Goal: Task Accomplishment & Management: Complete application form

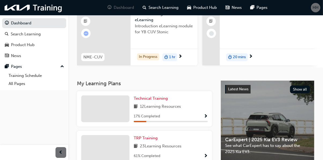
scroll to position [35, 0]
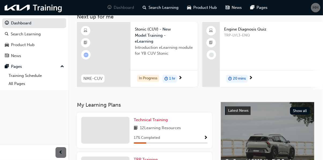
click at [266, 55] on div "Engine Diagnosis Quiz TRP-LVL3-ENQ" at bounding box center [271, 40] width 103 height 36
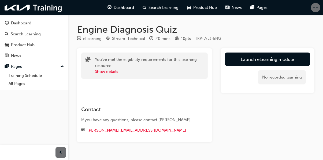
click at [279, 62] on link "Launch eLearning module" at bounding box center [267, 59] width 85 height 13
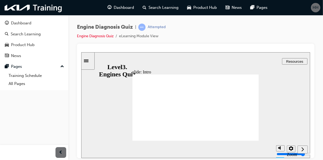
click at [302, 150] on icon "Next (Ctrl+Alt+Period)" at bounding box center [302, 149] width 3 height 5
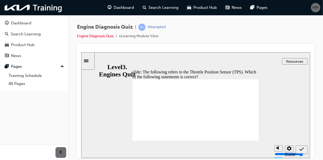
radio input "true"
click at [302, 150] on icon "Submit (Ctrl+Alt+S)" at bounding box center [301, 149] width 5 height 5
radio input "true"
click at [301, 149] on icon "Submit (Ctrl+Alt+S)" at bounding box center [301, 149] width 5 height 5
radio input "true"
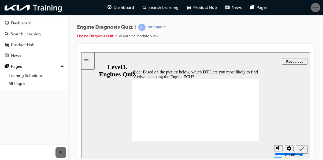
click at [301, 150] on icon "Submit (Ctrl+Alt+S)" at bounding box center [301, 149] width 5 height 5
radio input "true"
click at [302, 150] on icon "Submit (Ctrl+Alt+S)" at bounding box center [301, 149] width 5 height 5
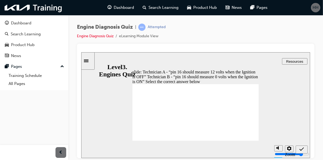
radio input "false"
radio input "true"
click at [302, 147] on icon "Submit (Ctrl+Alt+S)" at bounding box center [301, 149] width 5 height 5
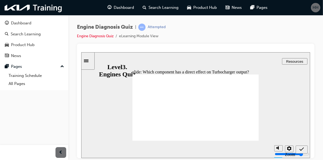
radio input "true"
click at [302, 149] on icon "Submit (Ctrl+Alt+S)" at bounding box center [301, 148] width 5 height 3
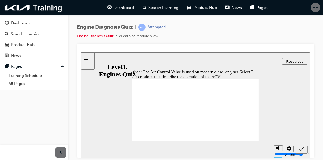
checkbox input "true"
checkbox input "false"
checkbox input "true"
click at [302, 149] on icon "Submit (Ctrl+Alt+S)" at bounding box center [301, 149] width 5 height 5
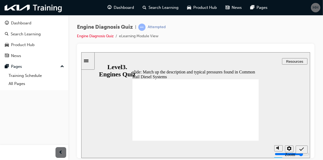
click at [303, 151] on icon "Submit (Ctrl+Alt+S)" at bounding box center [301, 149] width 5 height 5
click at [302, 150] on icon "Submit (Ctrl+Alt+S)" at bounding box center [301, 149] width 5 height 5
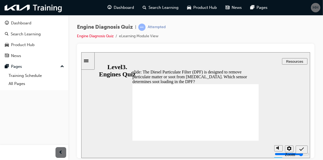
radio input "true"
click at [302, 149] on icon "Submit (Ctrl+Alt+S)" at bounding box center [301, 148] width 5 height 3
radio input "true"
click at [303, 151] on icon "Submit (Ctrl+Alt+S)" at bounding box center [301, 149] width 5 height 5
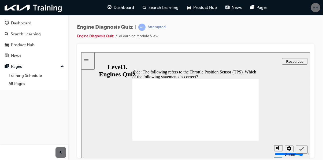
radio input "true"
click at [303, 151] on icon "Submit (Ctrl+Alt+S)" at bounding box center [301, 149] width 5 height 5
radio input "true"
click at [301, 149] on icon "Submit (Ctrl+Alt+S)" at bounding box center [301, 148] width 5 height 3
radio input "true"
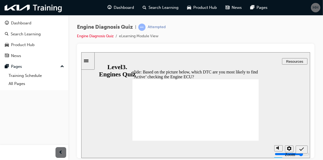
click at [302, 150] on icon "Submit (Ctrl+Alt+S)" at bounding box center [301, 149] width 5 height 5
radio input "true"
click at [302, 150] on icon "Submit (Ctrl+Alt+S)" at bounding box center [301, 149] width 5 height 5
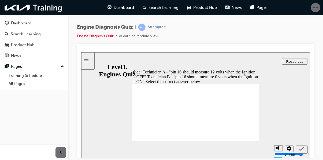
radio input "true"
click at [303, 150] on icon "Submit (Ctrl+Alt+S)" at bounding box center [301, 149] width 5 height 5
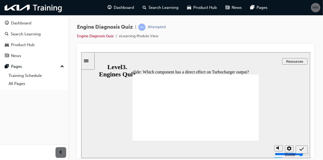
radio input "true"
click at [302, 149] on icon "Submit (Ctrl+Alt+S)" at bounding box center [301, 149] width 5 height 5
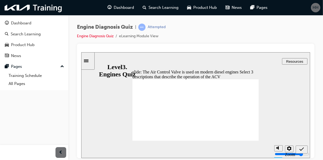
checkbox input "true"
click at [300, 148] on icon "Submit (Ctrl+Alt+S)" at bounding box center [301, 149] width 5 height 5
click at [302, 149] on icon "Submit (Ctrl+Alt+S)" at bounding box center [301, 148] width 5 height 3
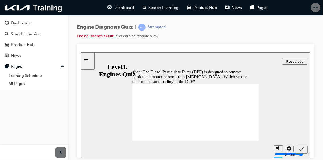
radio input "true"
click at [302, 150] on icon "Submit (Ctrl+Alt+S)" at bounding box center [301, 149] width 5 height 5
radio input "true"
click at [302, 150] on icon "Submit (Ctrl+Alt+S)" at bounding box center [301, 149] width 5 height 5
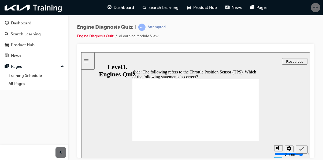
radio input "true"
click at [300, 150] on icon "Submit (Ctrl+Alt+S)" at bounding box center [301, 149] width 5 height 5
radio input "true"
click at [300, 151] on icon "Submit (Ctrl+Alt+S)" at bounding box center [301, 149] width 5 height 5
radio input "true"
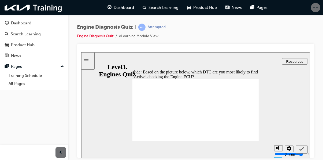
click at [302, 151] on icon "Submit (Ctrl+Alt+S)" at bounding box center [301, 149] width 5 height 5
radio input "true"
click at [301, 151] on span "Submit (Ctrl+Alt+S)" at bounding box center [301, 150] width 5 height 4
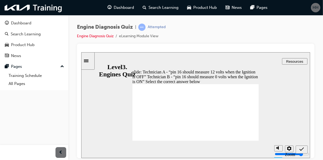
radio input "true"
click at [300, 149] on icon "Submit (Ctrl+Alt+S)" at bounding box center [301, 148] width 5 height 3
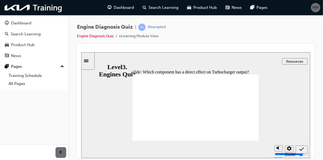
radio input "true"
click at [300, 150] on icon "Submit (Ctrl+Alt+S)" at bounding box center [301, 149] width 5 height 5
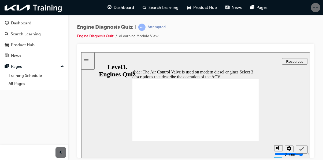
checkbox input "true"
click at [302, 150] on icon "Submit (Ctrl+Alt+S)" at bounding box center [301, 149] width 5 height 5
click at [301, 150] on icon "Submit (Ctrl+Alt+S)" at bounding box center [301, 149] width 5 height 5
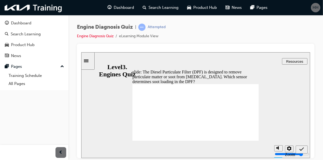
radio input "true"
click at [302, 150] on icon "Submit (Ctrl+Alt+S)" at bounding box center [301, 149] width 5 height 5
radio input "true"
click at [301, 149] on icon "Submit (Ctrl+Alt+S)" at bounding box center [301, 148] width 5 height 3
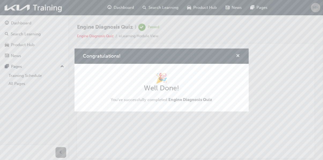
click at [239, 59] on span "cross-icon" at bounding box center [238, 56] width 4 height 5
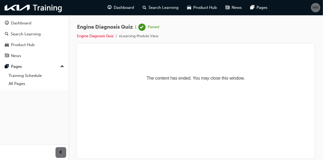
click at [127, 8] on span "Dashboard" at bounding box center [124, 8] width 20 height 6
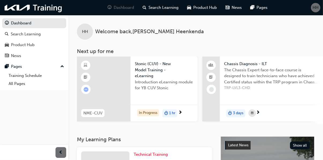
click at [315, 9] on span "HH" at bounding box center [316, 8] width 6 height 6
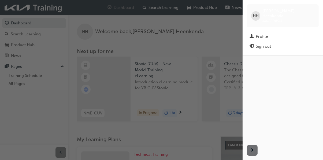
click at [273, 33] on div "Profile" at bounding box center [283, 36] width 66 height 7
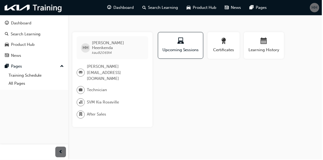
click at [183, 45] on span "laptop-icon" at bounding box center [181, 41] width 6 height 7
click at [227, 49] on span "Certificates" at bounding box center [224, 50] width 24 height 6
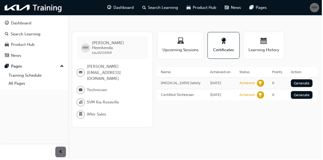
click at [267, 50] on span "Learning History" at bounding box center [265, 50] width 32 height 6
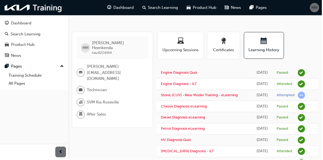
click at [120, 8] on span "Dashboard" at bounding box center [124, 8] width 20 height 6
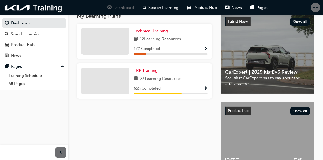
scroll to position [123, 0]
click at [199, 87] on div "65 % Completed" at bounding box center [171, 89] width 74 height 7
click at [149, 80] on span "23 Learning Resources" at bounding box center [161, 79] width 42 height 7
click at [205, 90] on span "Show Progress" at bounding box center [206, 89] width 4 height 5
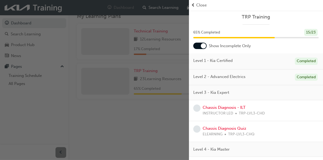
scroll to position [0, 0]
click at [198, 6] on span "Close" at bounding box center [201, 5] width 10 height 6
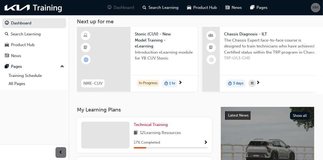
scroll to position [30, 0]
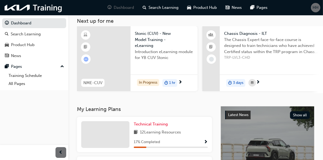
click at [205, 144] on span "Show Progress" at bounding box center [206, 142] width 4 height 5
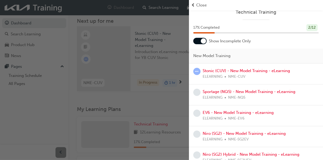
scroll to position [0, 0]
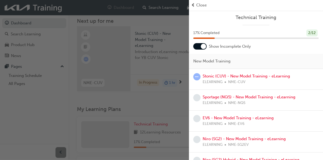
click at [199, 5] on span "Close" at bounding box center [201, 5] width 10 height 6
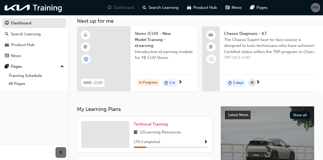
click at [315, 7] on span "HH" at bounding box center [316, 8] width 6 height 6
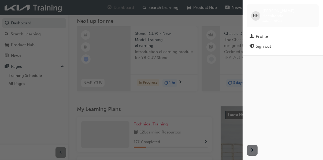
click at [264, 45] on div "Sign out" at bounding box center [283, 46] width 66 height 7
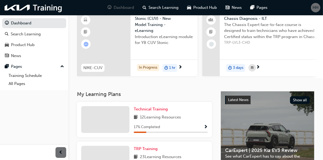
scroll to position [53, 0]
